Goal: Information Seeking & Learning: Learn about a topic

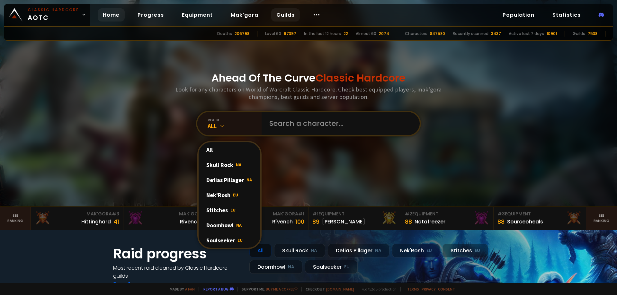
click at [283, 20] on link "Guilds" at bounding box center [285, 14] width 29 height 13
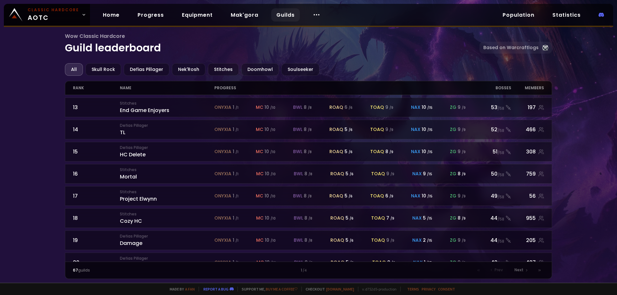
scroll to position [287, 0]
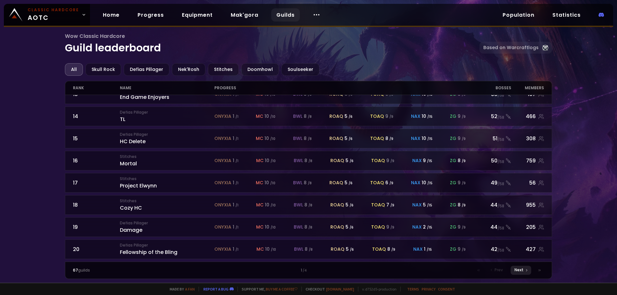
click at [520, 272] on span "Next" at bounding box center [519, 270] width 9 height 6
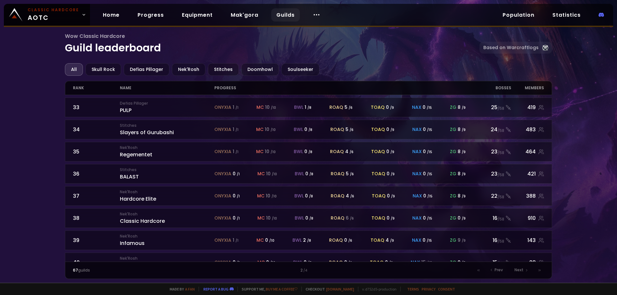
scroll to position [287, 0]
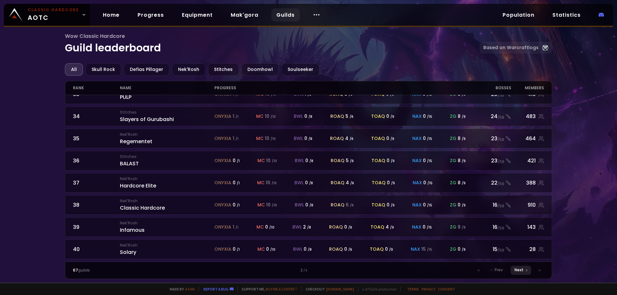
click at [524, 272] on div "Next" at bounding box center [521, 270] width 21 height 9
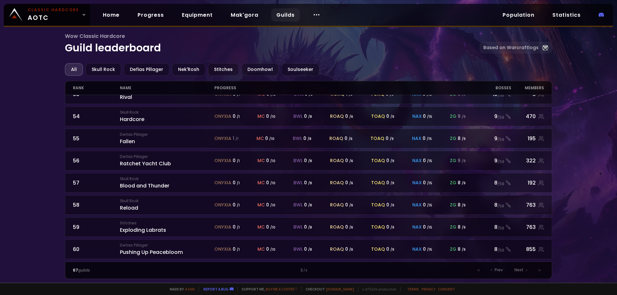
scroll to position [287, 0]
click at [519, 272] on span "Next" at bounding box center [519, 270] width 9 height 6
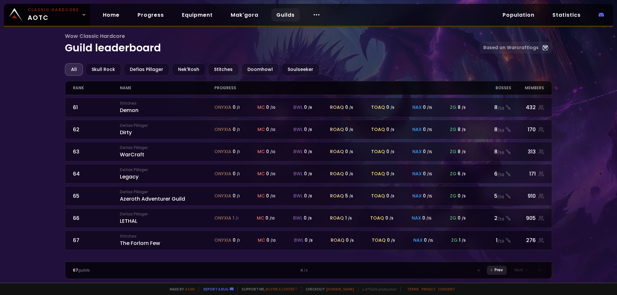
click at [495, 269] on div "Prev" at bounding box center [497, 270] width 20 height 9
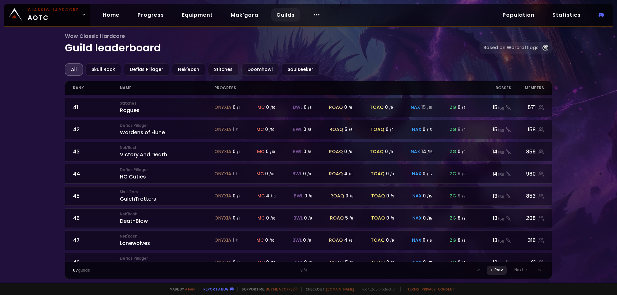
click at [495, 269] on div "Prev" at bounding box center [497, 270] width 20 height 9
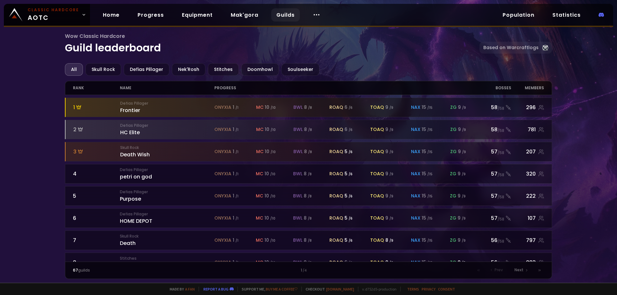
click at [495, 269] on div "Prev" at bounding box center [497, 270] width 20 height 9
click at [286, 71] on div "Soulseeker" at bounding box center [301, 69] width 38 height 13
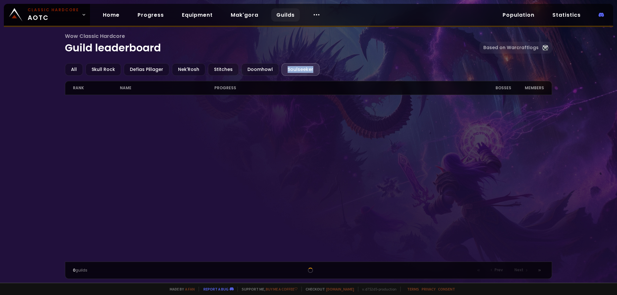
click at [286, 71] on div "Soulseeker" at bounding box center [301, 69] width 38 height 13
click at [282, 71] on div "Soulseeker" at bounding box center [301, 69] width 38 height 13
click at [256, 72] on div "Doomhowl" at bounding box center [260, 69] width 38 height 13
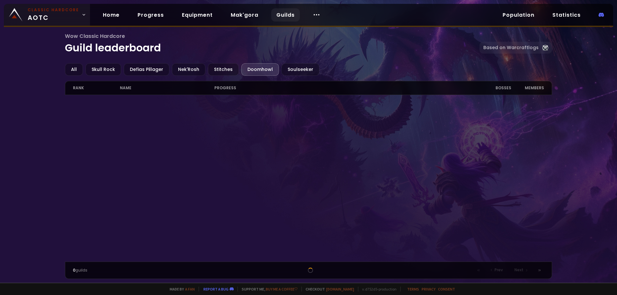
click at [48, 22] on span "Classic Hardcore AOTC" at bounding box center [53, 14] width 51 height 15
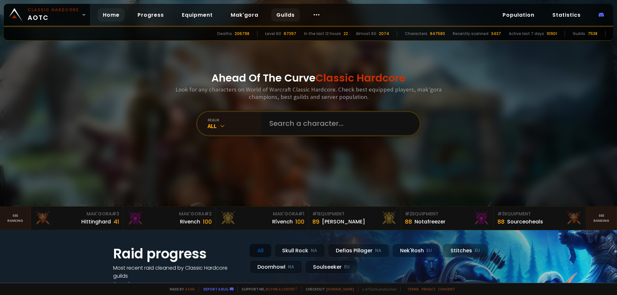
click at [291, 17] on link "Guilds" at bounding box center [285, 14] width 29 height 13
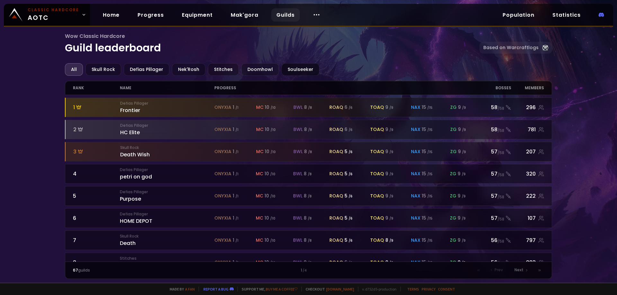
click at [285, 72] on div "Soulseeker" at bounding box center [301, 69] width 38 height 13
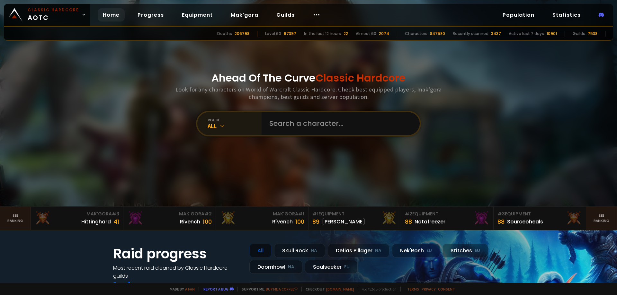
click at [228, 127] on div "All" at bounding box center [235, 125] width 54 height 7
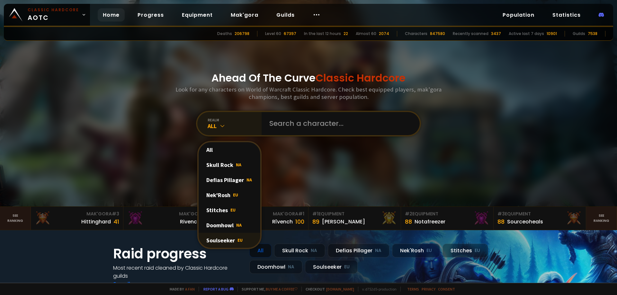
click at [233, 241] on div "Soulseeker EU" at bounding box center [230, 240] width 62 height 15
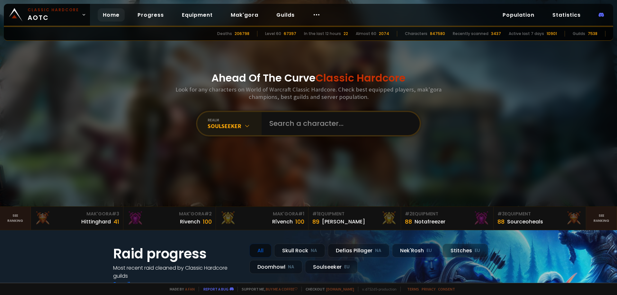
click at [591, 34] on div "7538" at bounding box center [593, 34] width 10 height 6
click at [206, 19] on link "Equipment" at bounding box center [197, 14] width 41 height 13
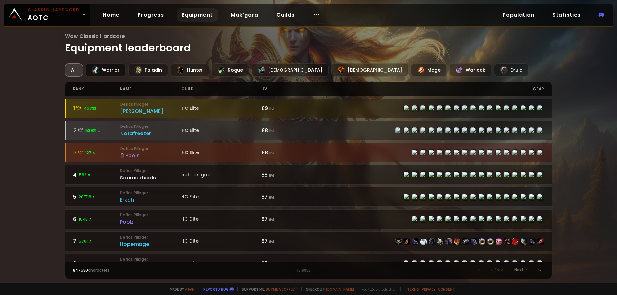
click at [116, 71] on div "Warrior" at bounding box center [105, 69] width 40 height 13
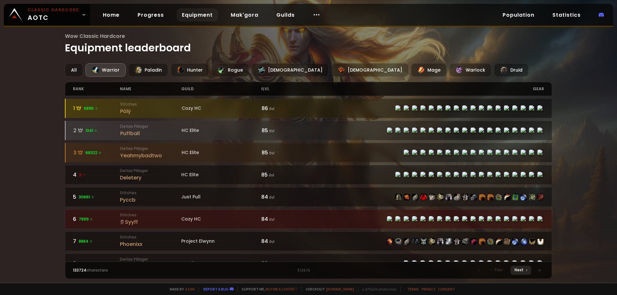
click at [515, 272] on div "Next" at bounding box center [521, 270] width 21 height 9
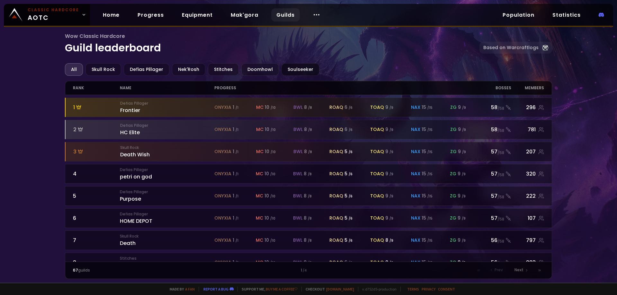
click at [288, 68] on div "Soulseeker" at bounding box center [301, 69] width 38 height 13
